Goal: Task Accomplishment & Management: Manage account settings

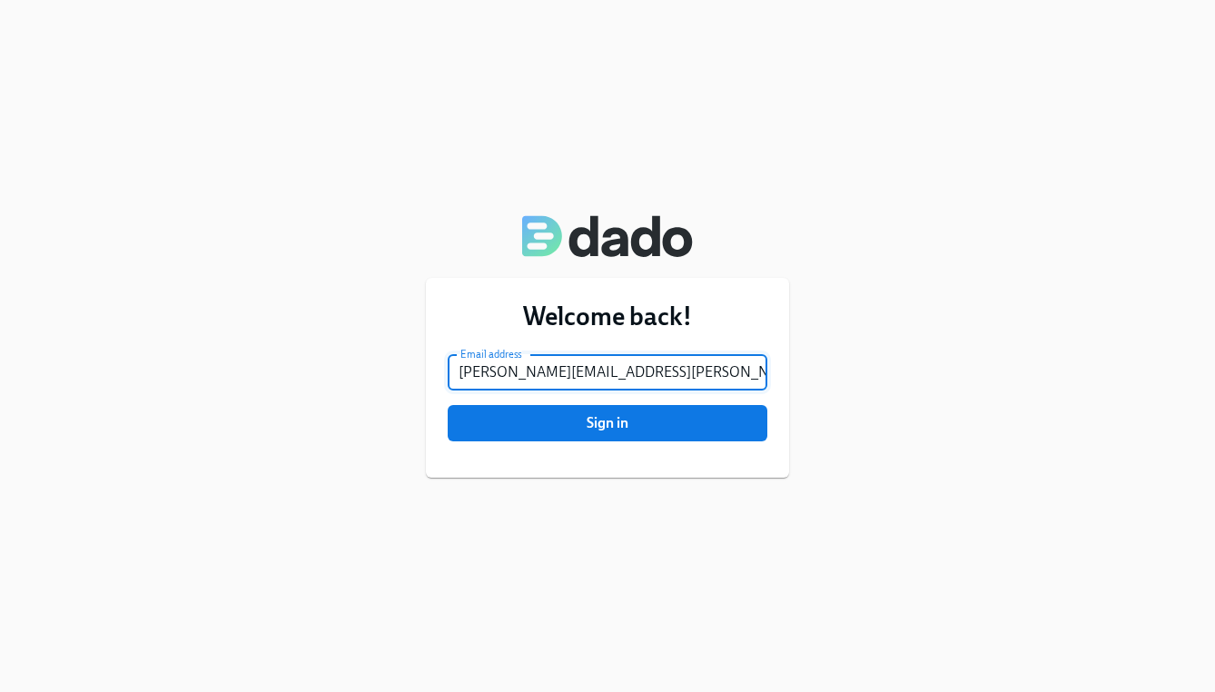
type input "[PERSON_NAME][EMAIL_ADDRESS][PERSON_NAME][DOMAIN_NAME]"
click at [607, 423] on button "Sign in" at bounding box center [608, 423] width 320 height 36
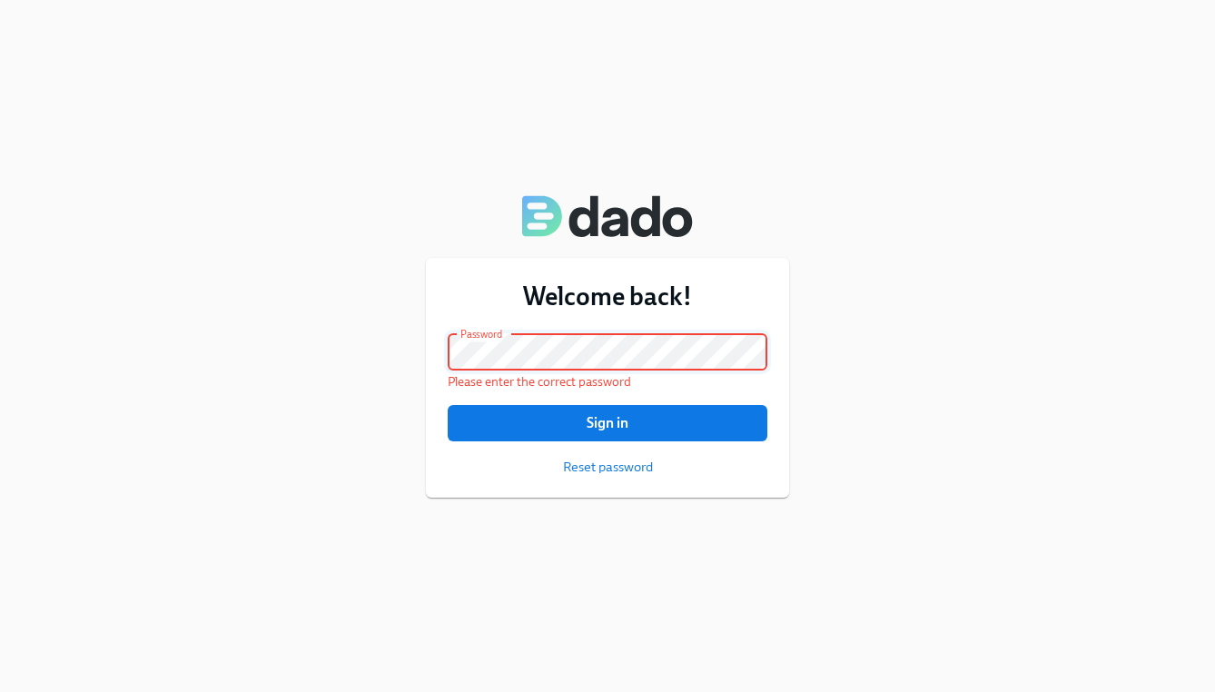
click at [365, 343] on div "Welcome back! Email address [PERSON_NAME][EMAIL_ADDRESS][PERSON_NAME][DOMAIN_NA…" at bounding box center [607, 346] width 1215 height 692
click at [607, 422] on button "Sign in" at bounding box center [608, 423] width 320 height 36
click at [577, 460] on span "Reset password" at bounding box center [608, 467] width 90 height 18
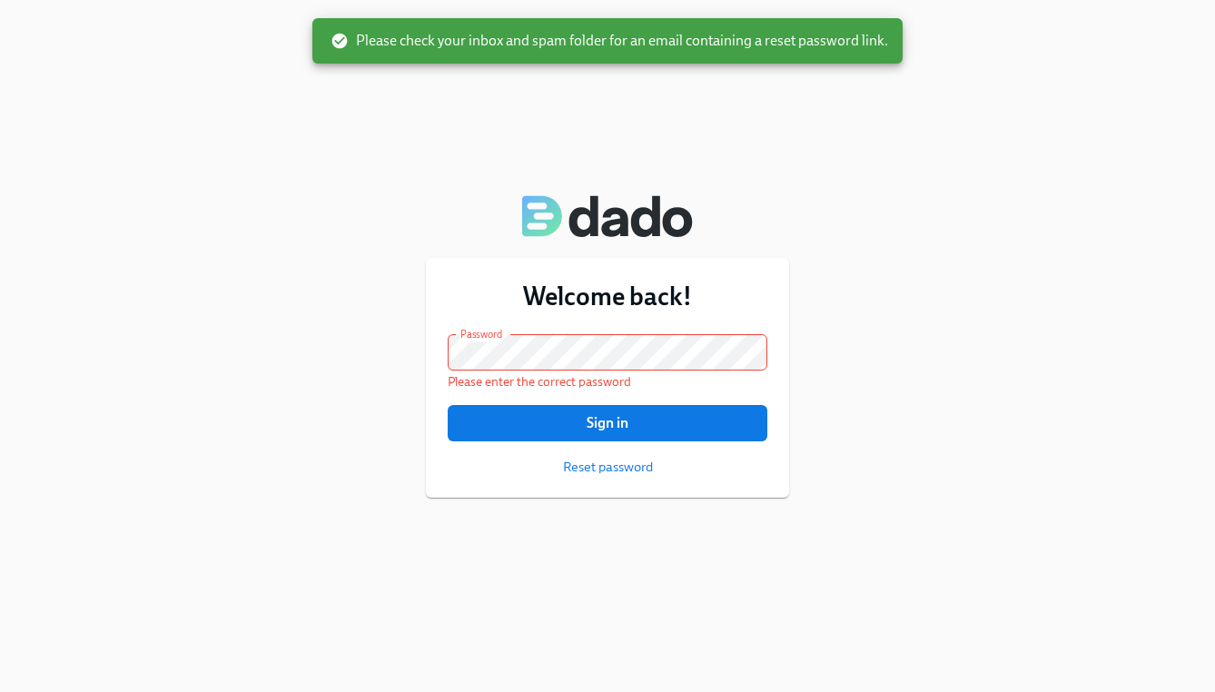
click at [104, 3] on div "Welcome back! Email address [PERSON_NAME][EMAIL_ADDRESS][PERSON_NAME][DOMAIN_NA…" at bounding box center [607, 346] width 1215 height 692
click at [226, 347] on div "Welcome back! Email address [PERSON_NAME][EMAIL_ADDRESS][PERSON_NAME][DOMAIN_NA…" at bounding box center [607, 346] width 1215 height 692
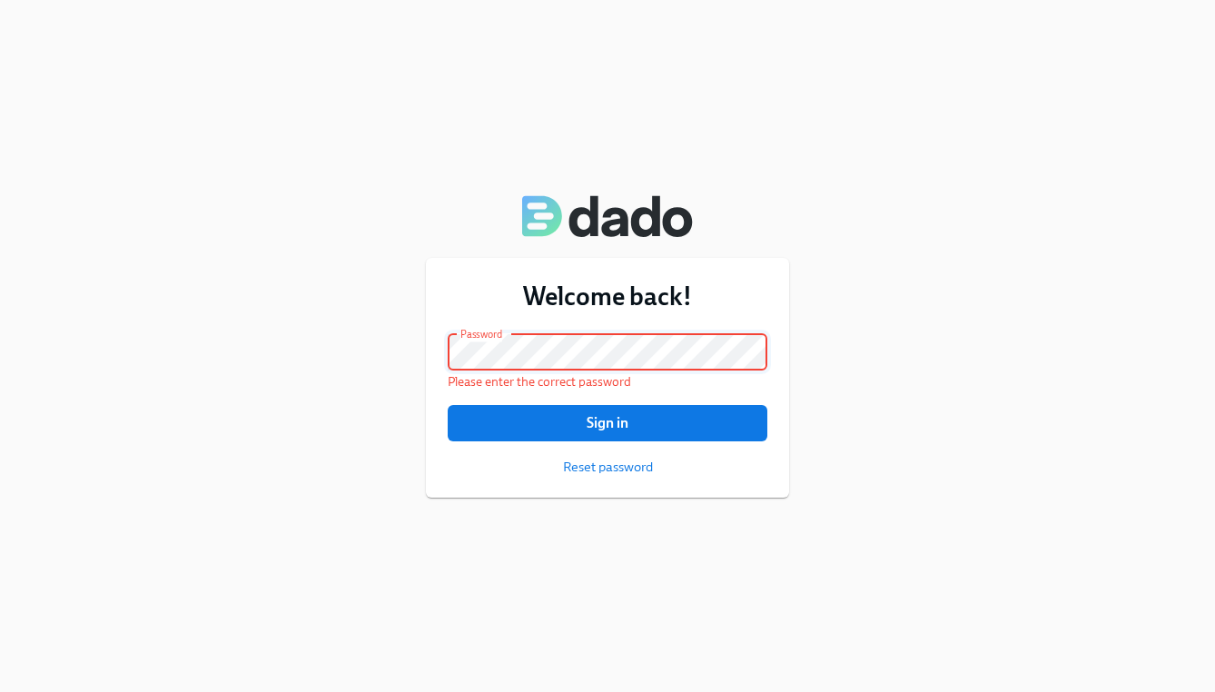
click at [607, 422] on button "Sign in" at bounding box center [608, 423] width 320 height 36
click at [385, 353] on div "Welcome back! Email address [PERSON_NAME][EMAIL_ADDRESS][PERSON_NAME][DOMAIN_NA…" at bounding box center [607, 346] width 1215 height 692
click at [565, 426] on span "Sign in" at bounding box center [607, 423] width 294 height 18
click at [597, 469] on span "Reset password" at bounding box center [608, 467] width 90 height 18
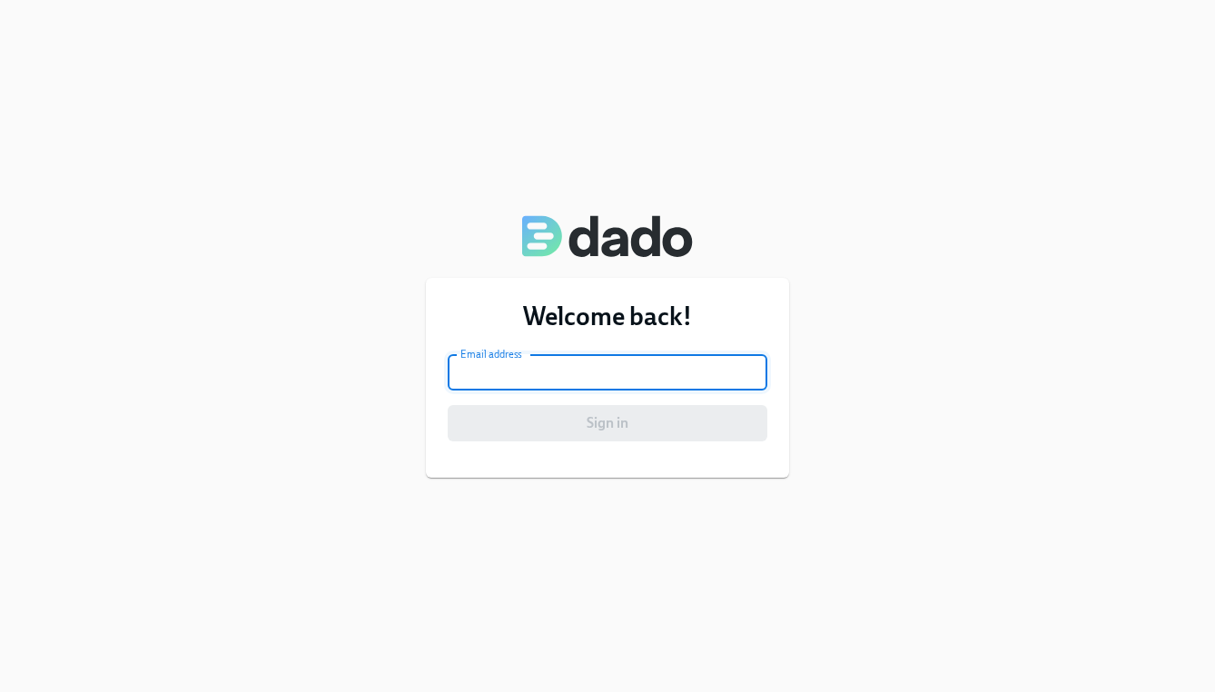
type input "[PERSON_NAME][EMAIL_ADDRESS][PERSON_NAME][DOMAIN_NAME]"
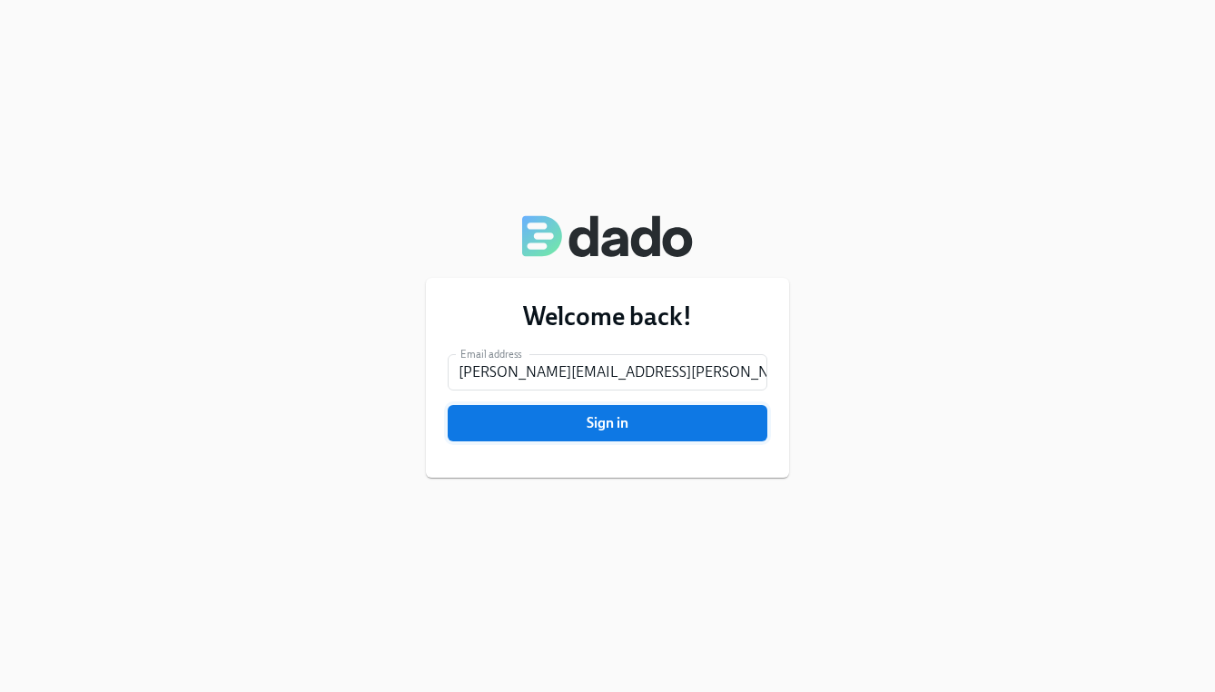
click at [593, 418] on span "Sign in" at bounding box center [607, 423] width 294 height 18
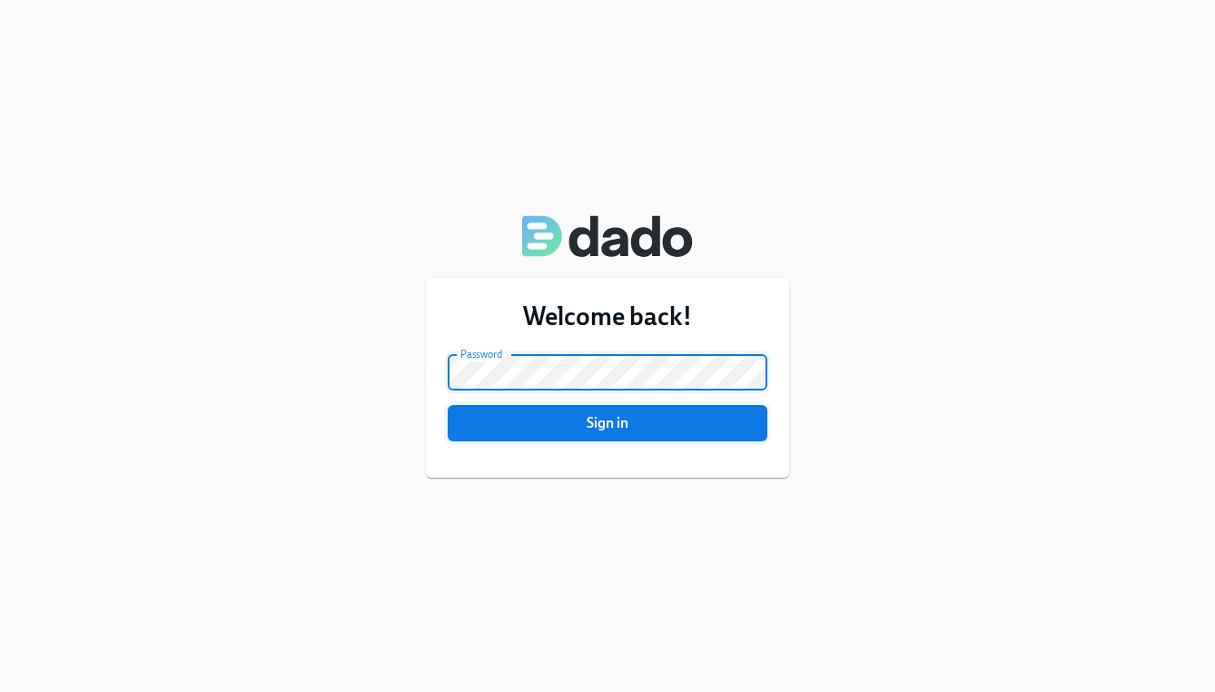
click at [607, 423] on button "Sign in" at bounding box center [608, 423] width 320 height 36
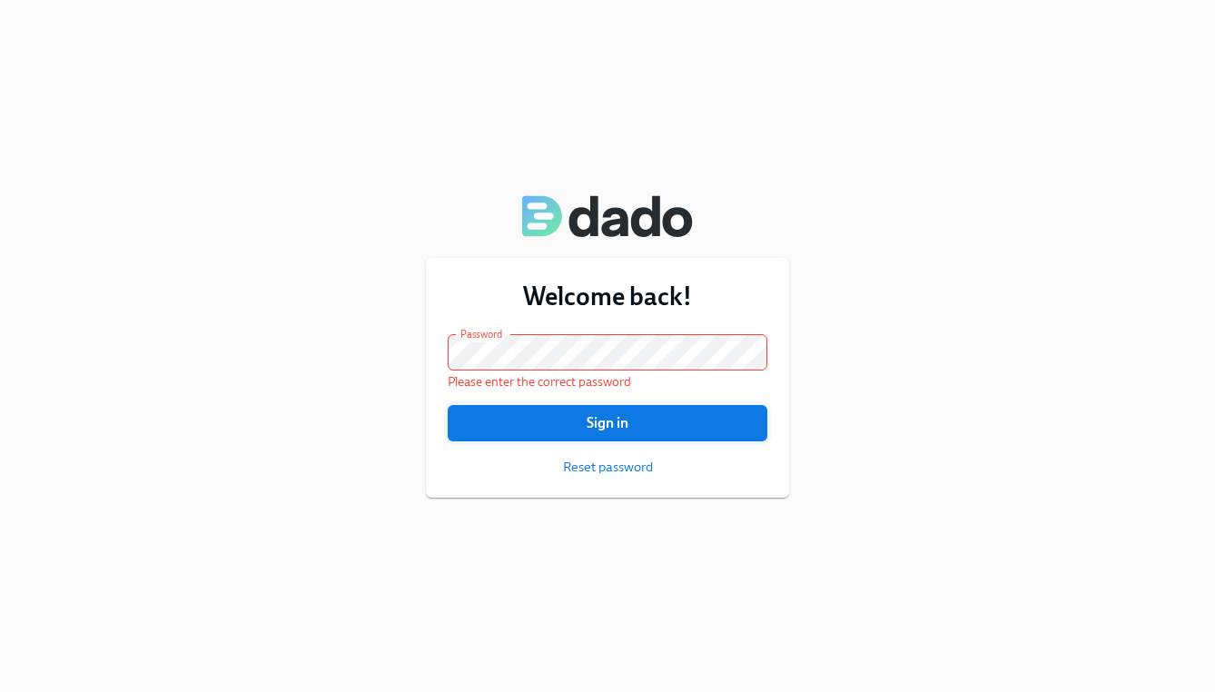
click at [696, 422] on span "Sign in" at bounding box center [607, 423] width 294 height 18
click at [626, 459] on span "Reset password" at bounding box center [608, 467] width 90 height 18
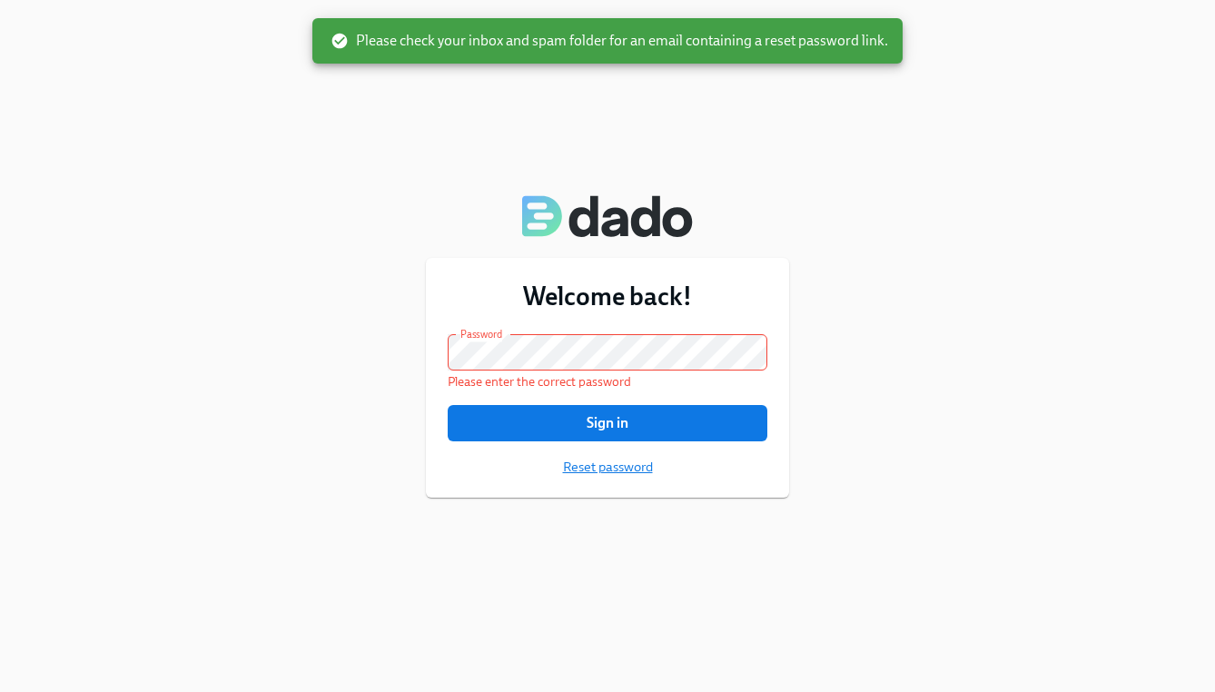
click at [611, 473] on span "Reset password" at bounding box center [608, 467] width 90 height 18
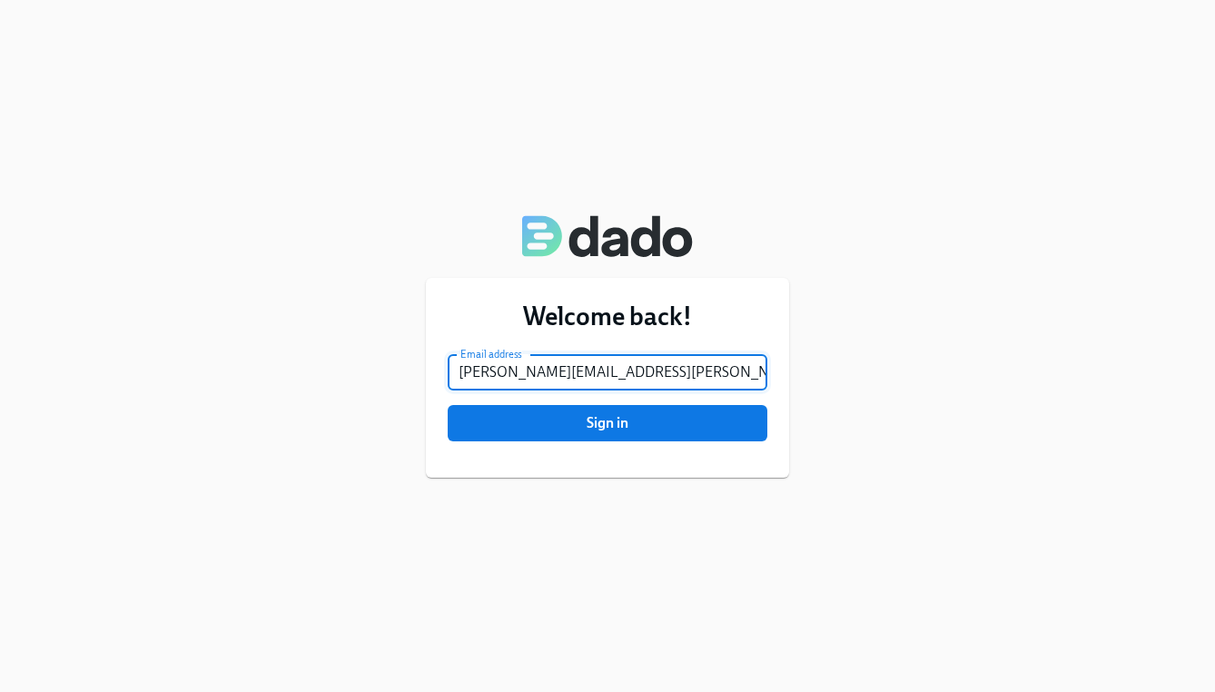
click at [525, 370] on input "[PERSON_NAME][EMAIL_ADDRESS][PERSON_NAME][DOMAIN_NAME]" at bounding box center [608, 372] width 320 height 36
type input "Emily.Dearmitt@charliehealth.com"
click at [815, 449] on div "Welcome back! Email address Emily.Dearmitt@charliehealth.com Email address Sign…" at bounding box center [607, 346] width 1215 height 692
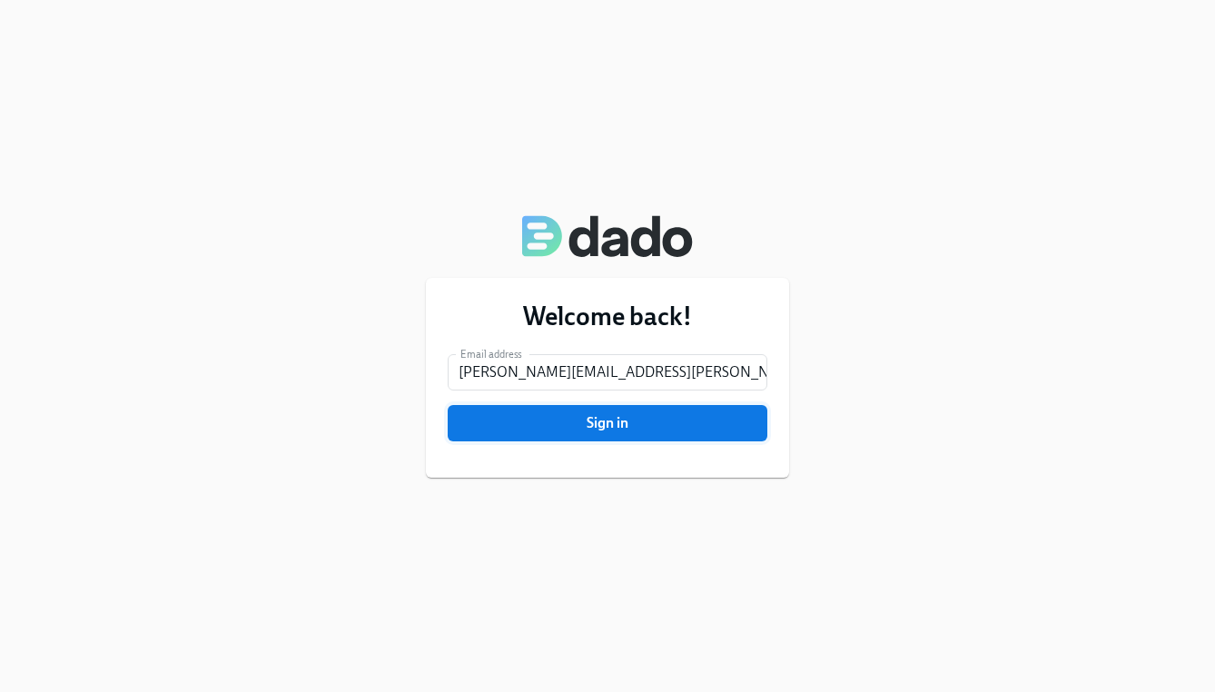
click at [706, 433] on button "Sign in" at bounding box center [608, 423] width 320 height 36
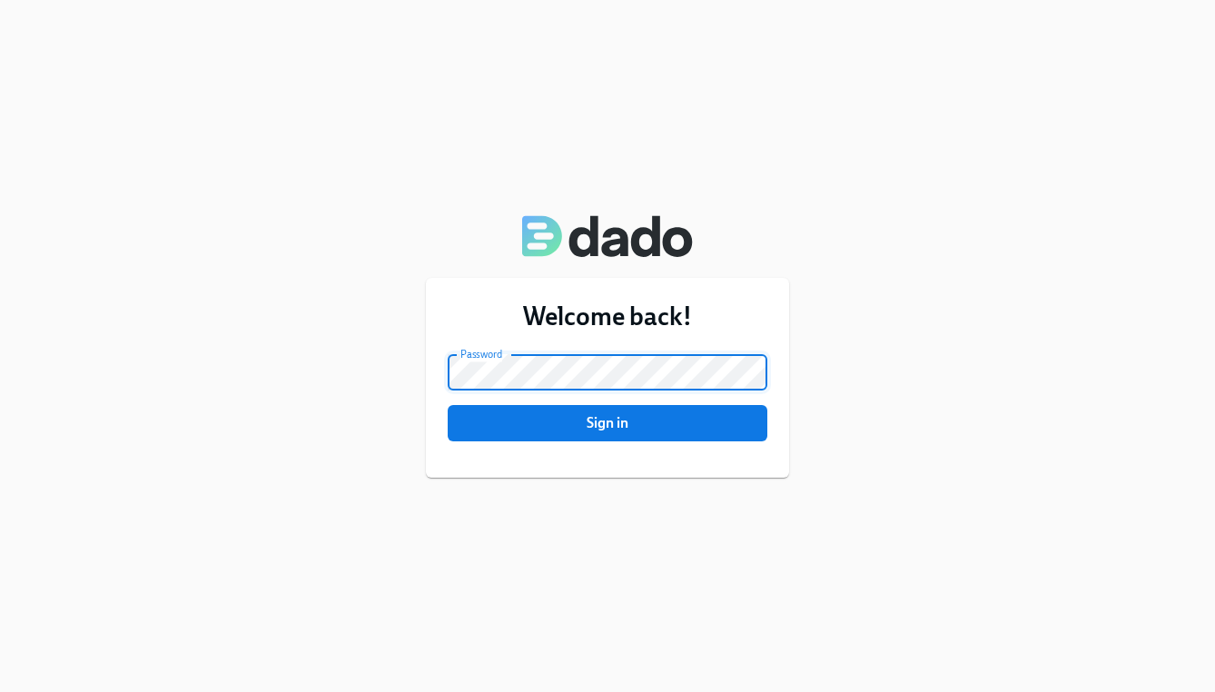
click at [607, 423] on button "Sign in" at bounding box center [608, 423] width 320 height 36
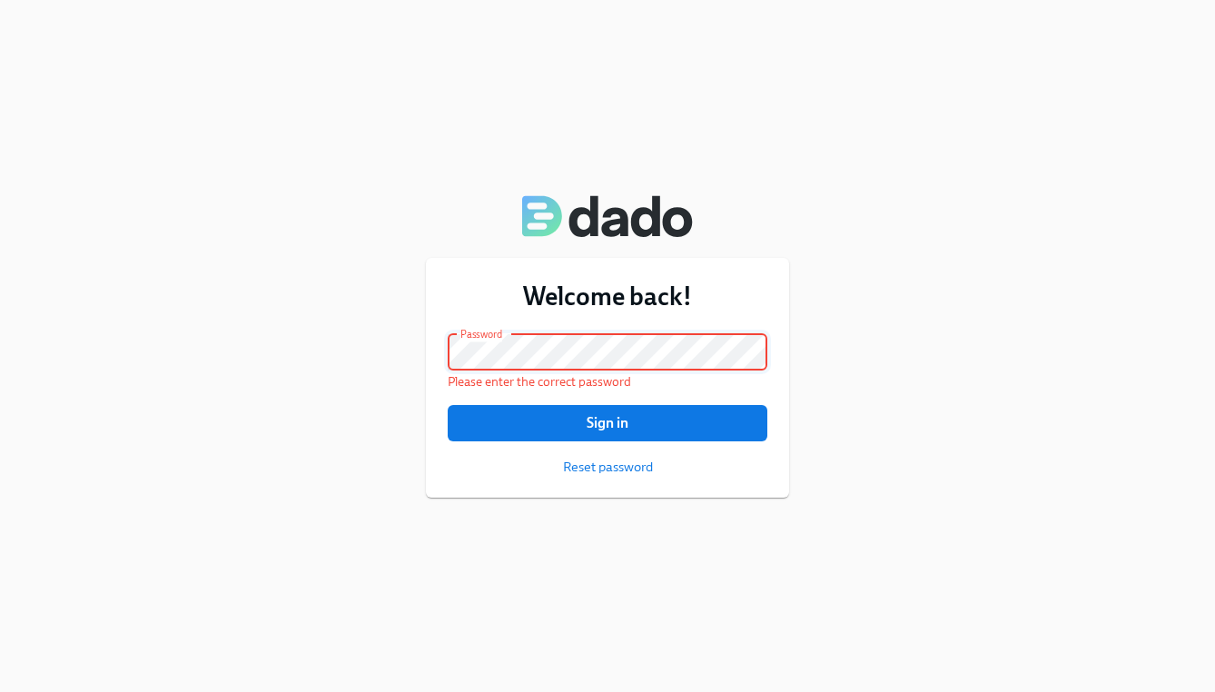
click at [310, 341] on div "Welcome back! Email address Emily.Dearmitt@charliehealth.com Email address Pass…" at bounding box center [607, 346] width 1215 height 692
click at [607, 422] on button "Sign in" at bounding box center [608, 423] width 320 height 36
click at [696, 1] on div "Welcome back! Email address Emily.Dearmitt@charliehealth.com Email address Pass…" at bounding box center [607, 346] width 1215 height 692
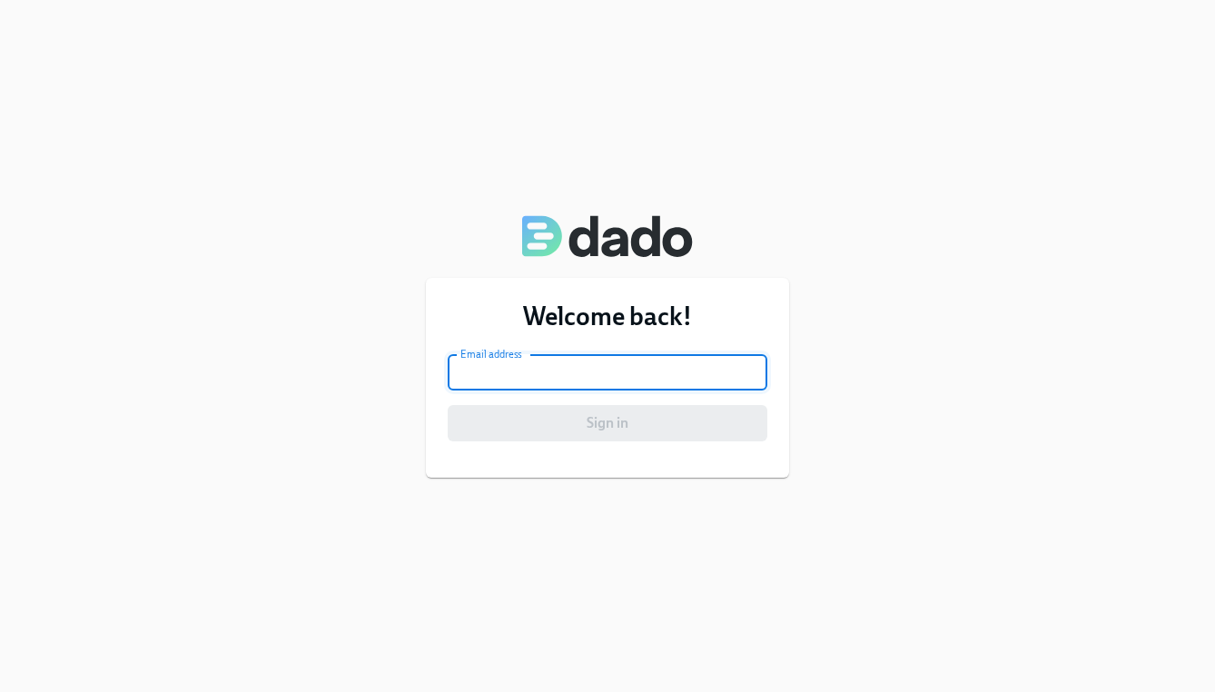
type input "E"
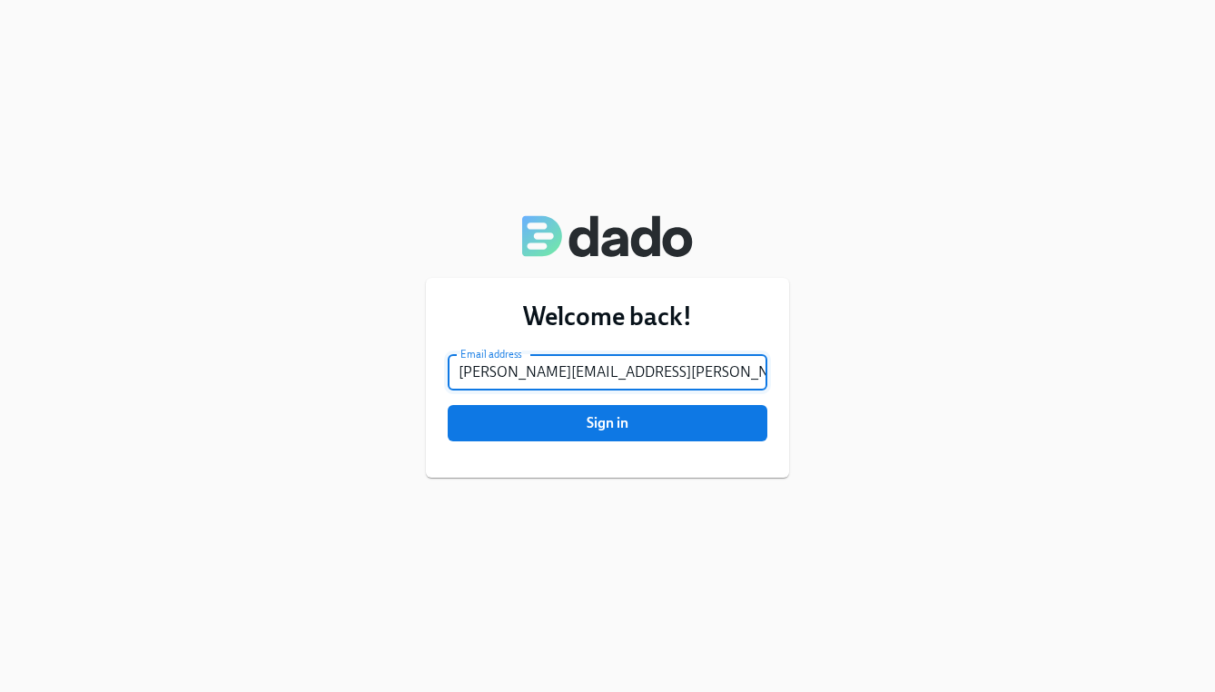
type input "[PERSON_NAME][EMAIL_ADDRESS][PERSON_NAME][DOMAIN_NAME]"
click at [607, 423] on button "Sign in" at bounding box center [608, 423] width 320 height 36
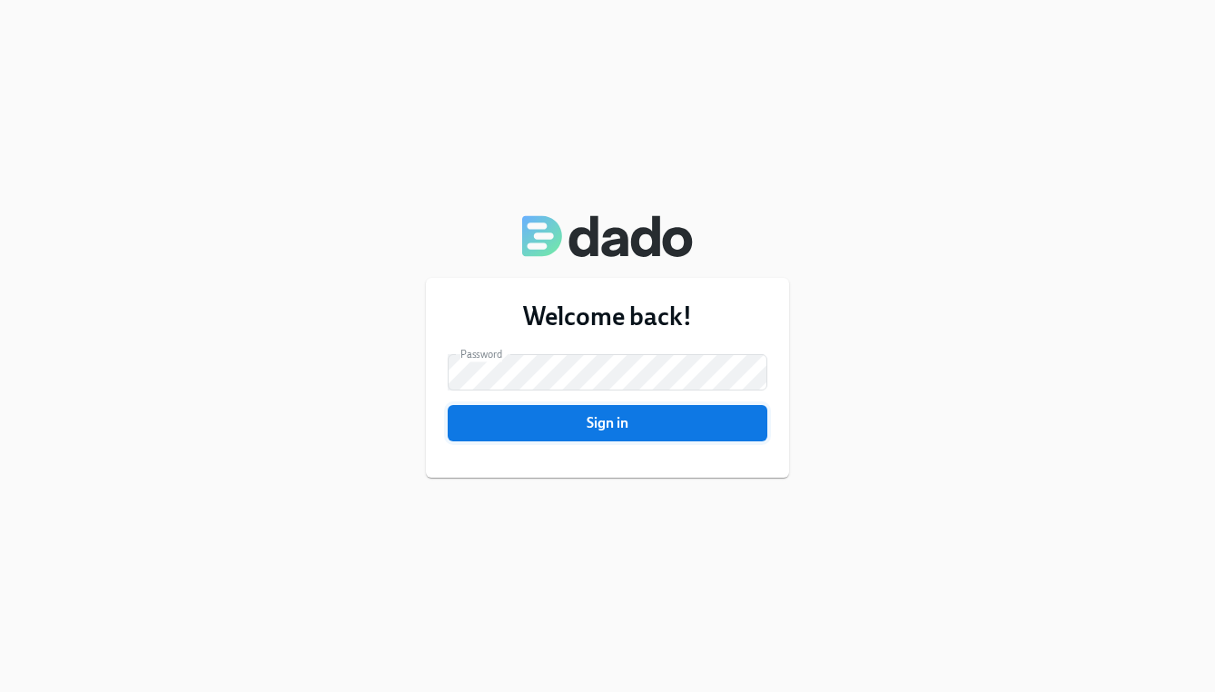
click at [639, 421] on span "Sign in" at bounding box center [607, 423] width 294 height 18
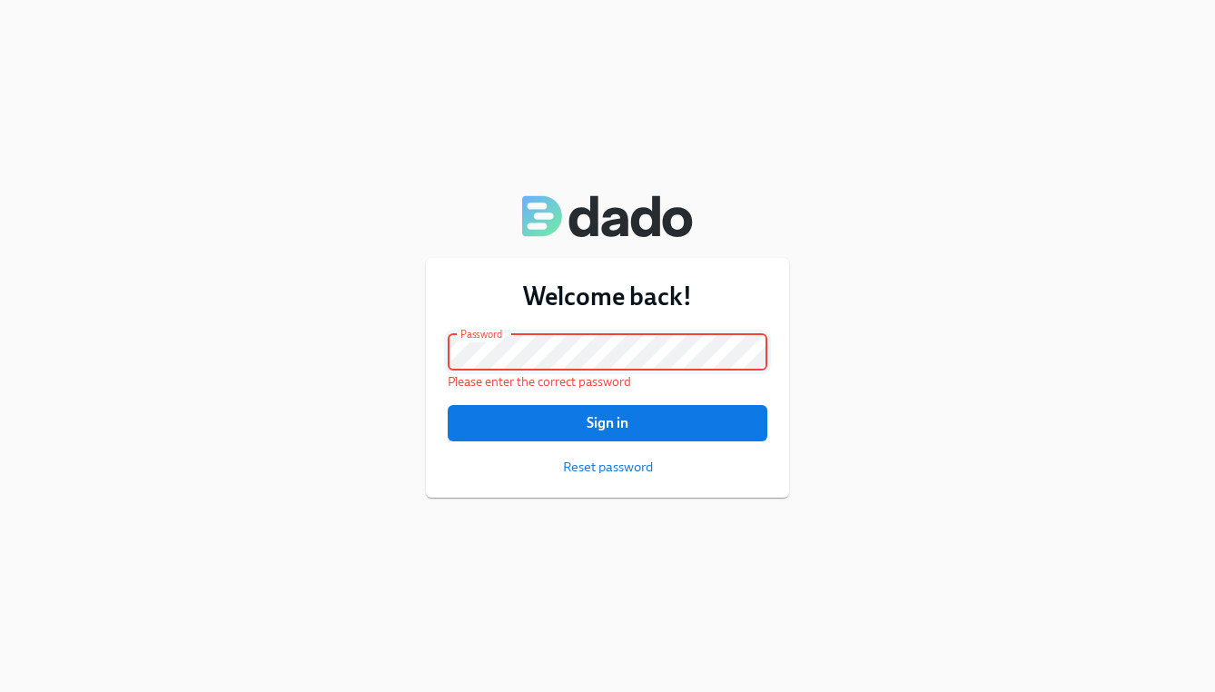
click at [340, 362] on div "Welcome back! Email address [PERSON_NAME][EMAIL_ADDRESS][PERSON_NAME][DOMAIN_NA…" at bounding box center [607, 346] width 1215 height 692
click at [607, 422] on button "Sign in" at bounding box center [608, 423] width 320 height 36
click at [621, 467] on span "Reset password" at bounding box center [608, 467] width 90 height 18
click at [200, 347] on div "Welcome back! Email address dearmitt.emily@gmail.com Email address Password Pas…" at bounding box center [607, 346] width 1215 height 692
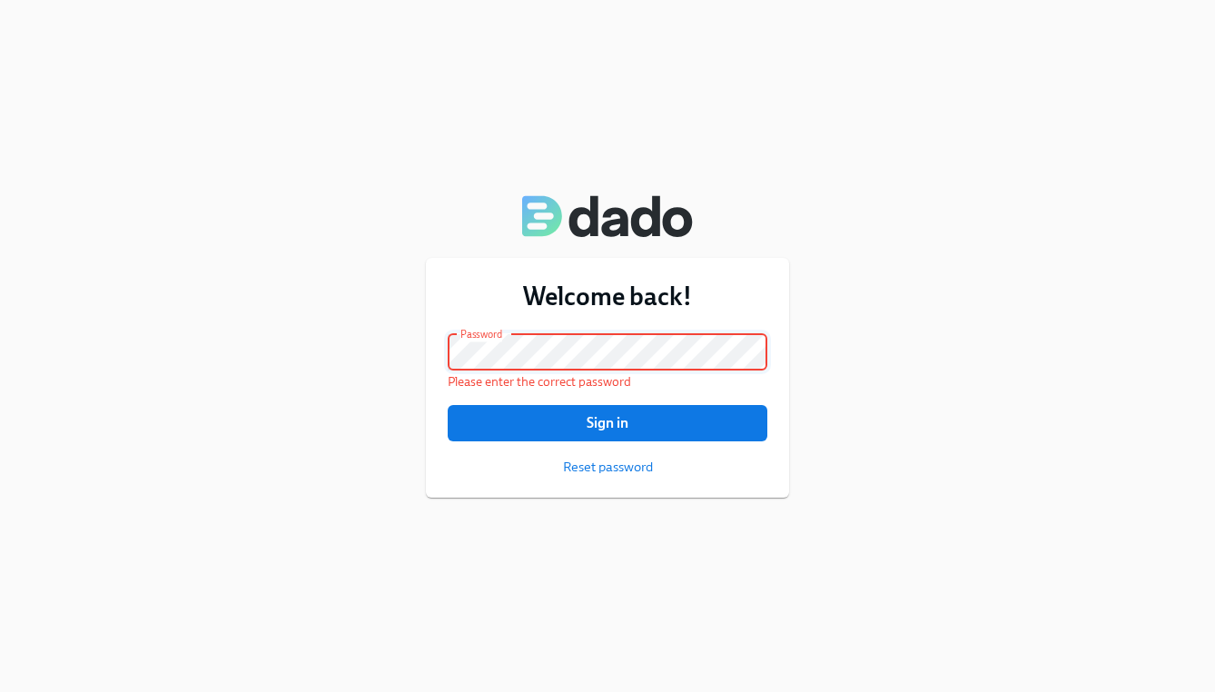
click at [607, 422] on button "Sign in" at bounding box center [608, 423] width 320 height 36
click at [689, 439] on button "Sign in" at bounding box center [608, 423] width 320 height 36
